Goal: Transaction & Acquisition: Obtain resource

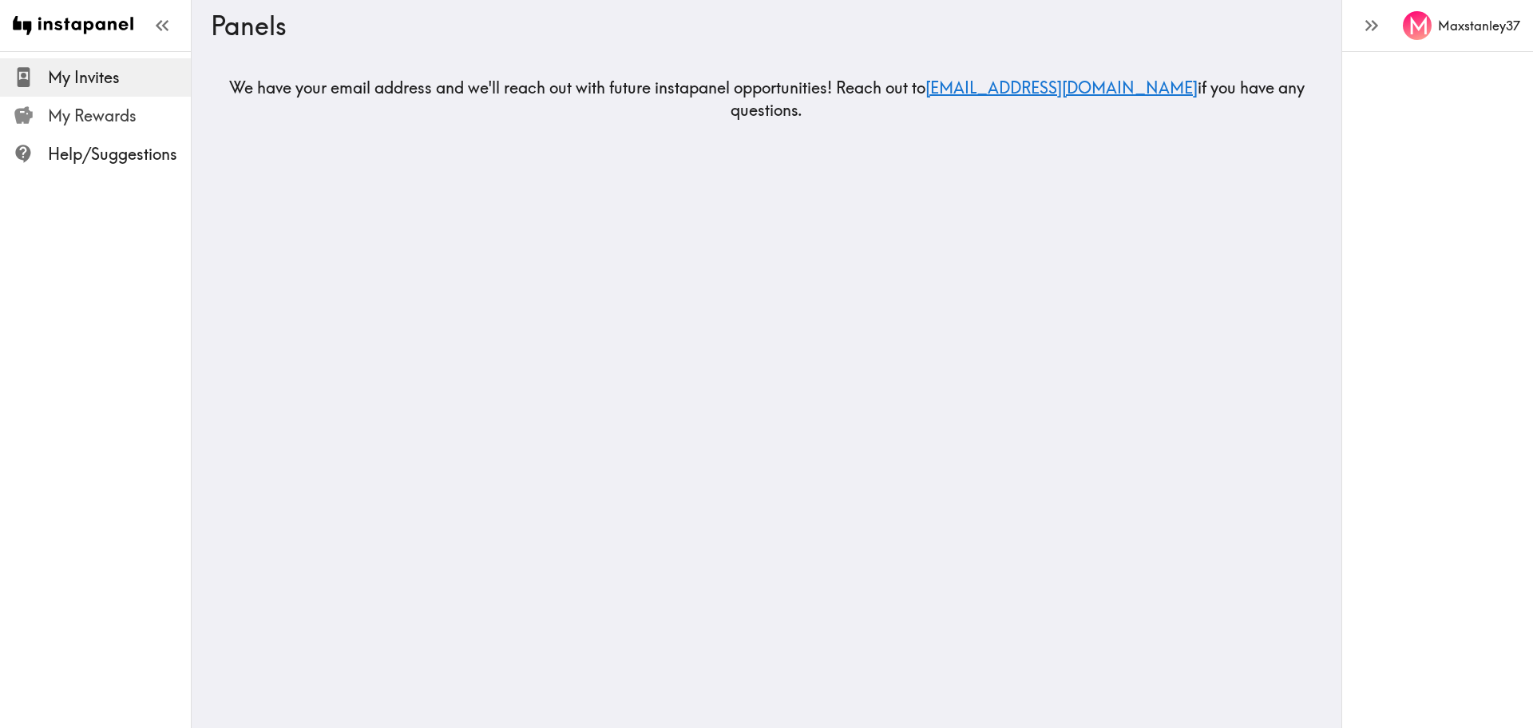
click at [105, 123] on span "My Rewards" at bounding box center [119, 116] width 143 height 22
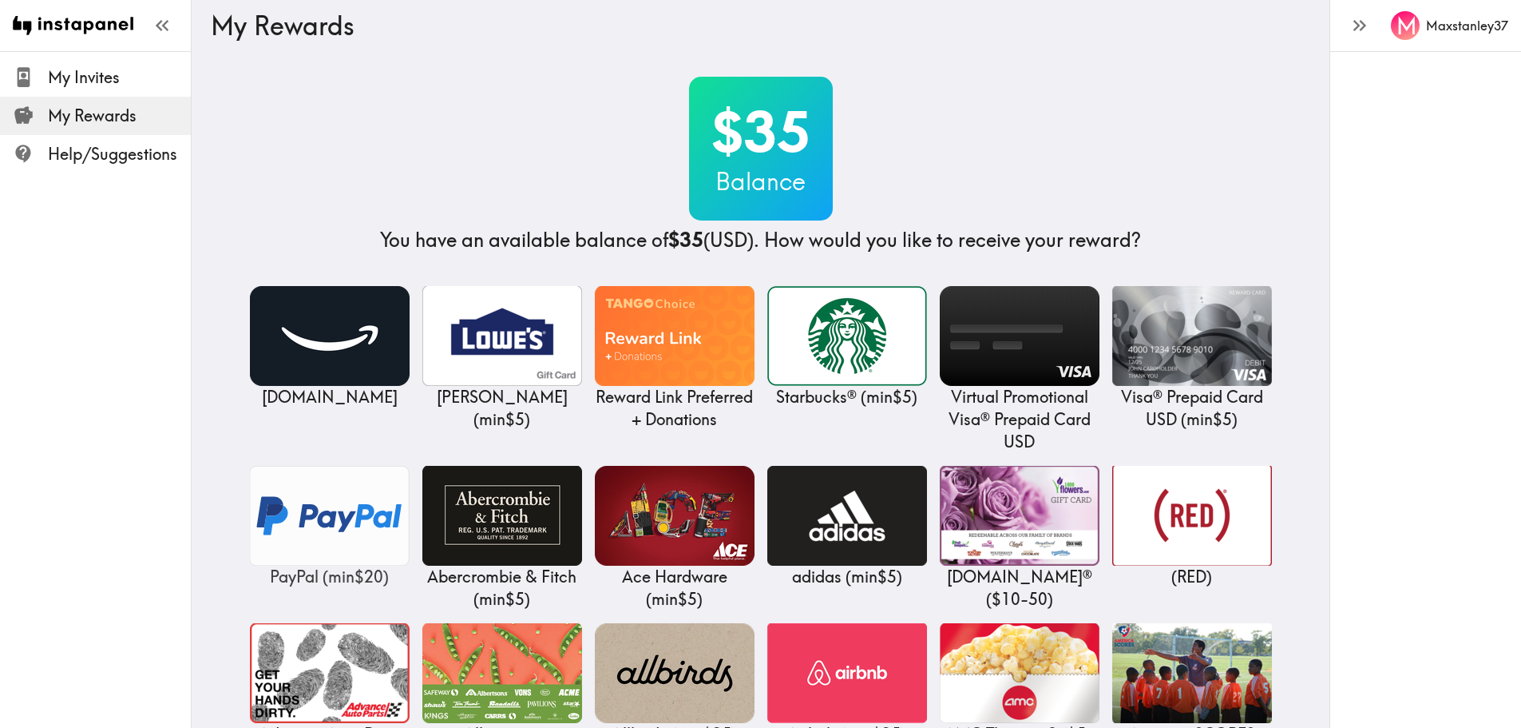
click at [358, 505] on img at bounding box center [330, 516] width 160 height 100
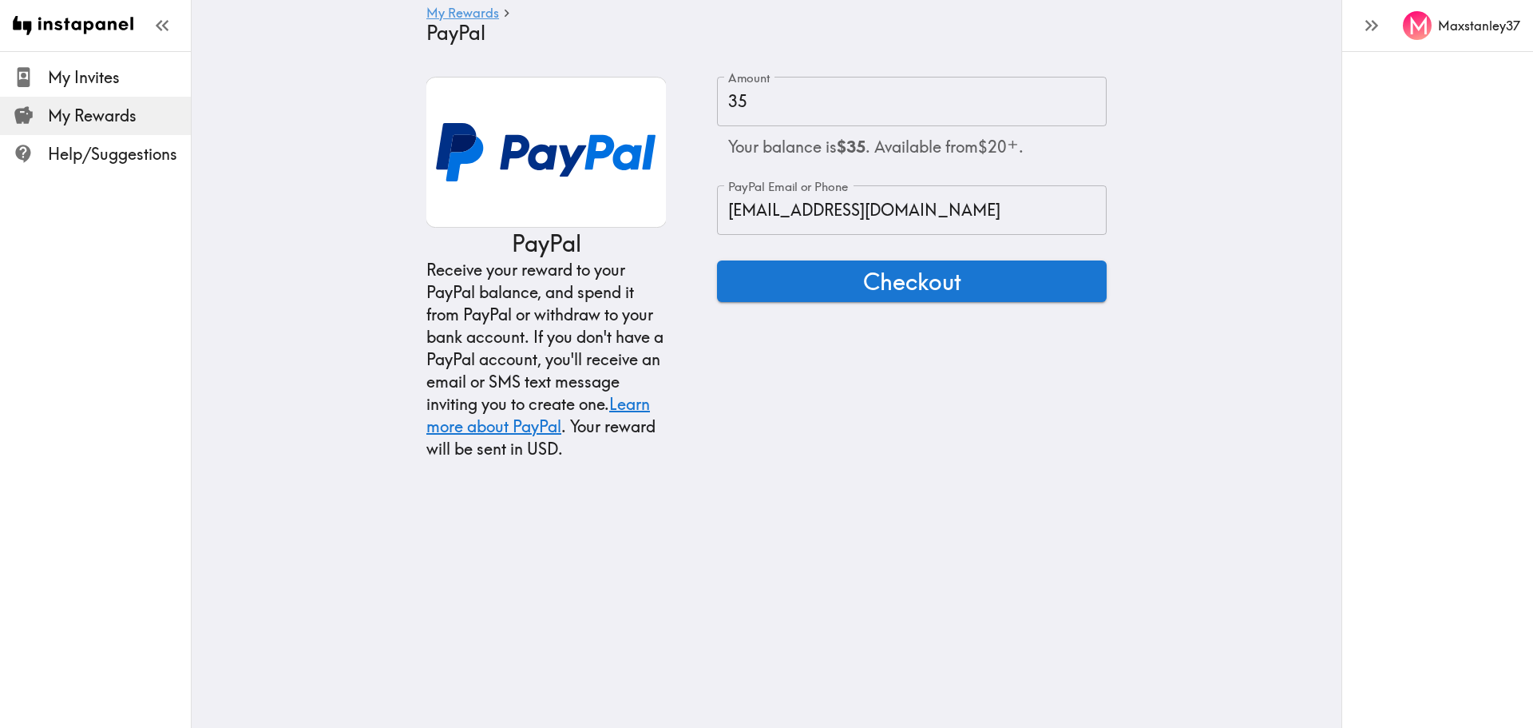
click at [904, 220] on input "[EMAIL_ADDRESS][DOMAIN_NAME]" at bounding box center [912, 210] width 390 height 50
click at [655, 288] on div "Receive your reward to your PayPal balance, and spend it from PayPal or withdra…" at bounding box center [546, 359] width 240 height 201
click at [360, 226] on main "My Rewards PayPal PayPal Receive your reward to your PayPal balance, and spend …" at bounding box center [767, 268] width 1150 height 434
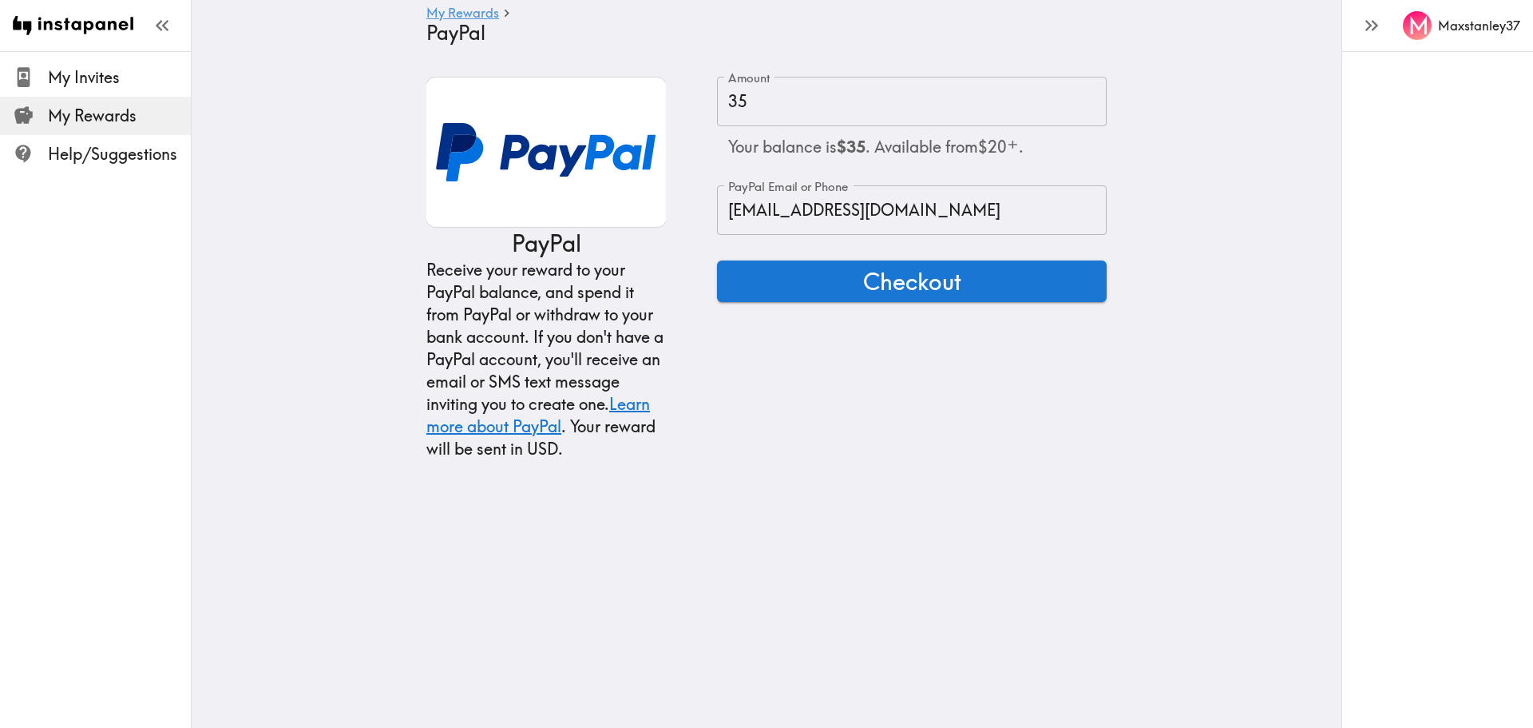
click at [357, 183] on main "My Rewards PayPal PayPal Receive your reward to your PayPal balance, and spend …" at bounding box center [767, 268] width 1150 height 434
click at [922, 286] on span "Checkout" at bounding box center [912, 281] width 98 height 32
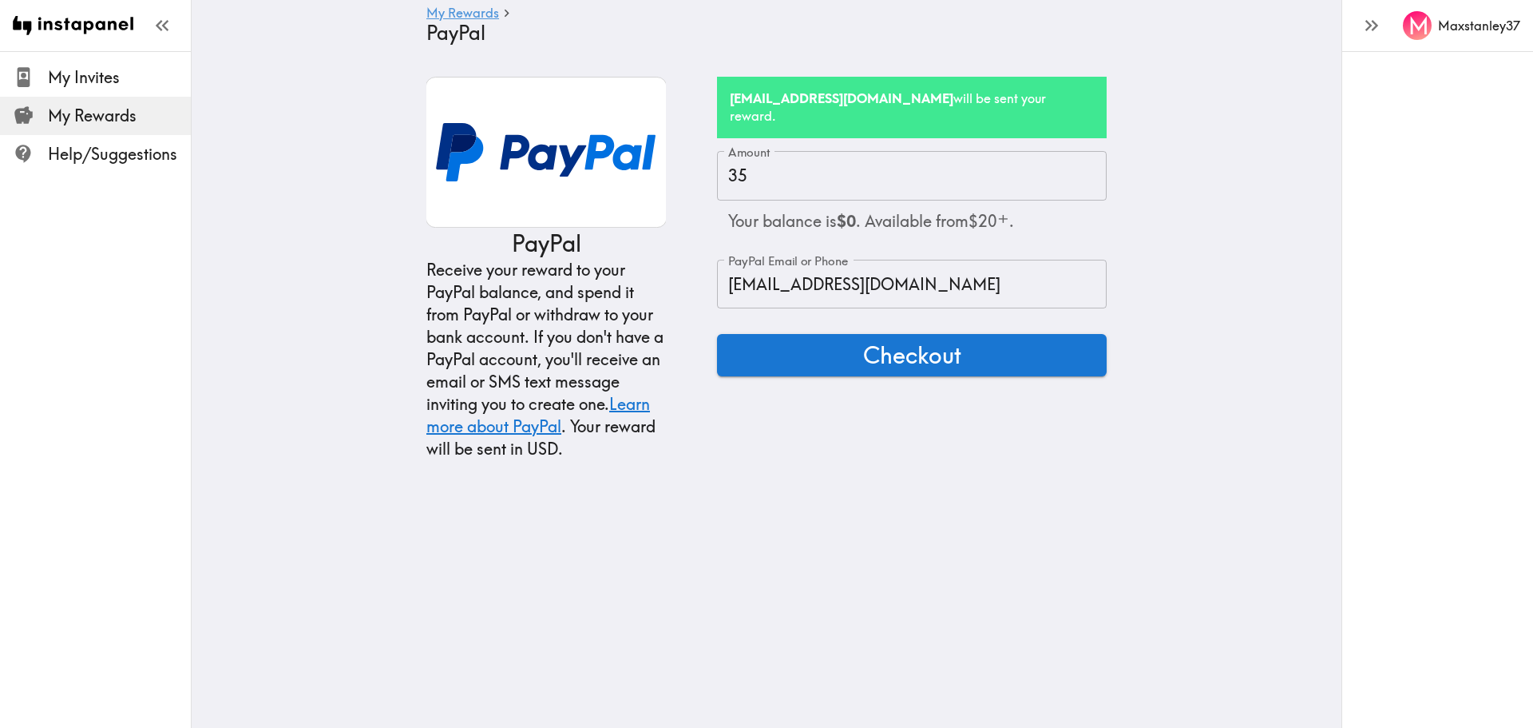
click at [1242, 17] on div "My Rewards PayPal" at bounding box center [767, 25] width 1150 height 51
click at [1128, 104] on main "My Rewards PayPal PayPal Receive your reward to your PayPal balance, and spend …" at bounding box center [767, 268] width 1150 height 434
